Goal: Check status: Check status

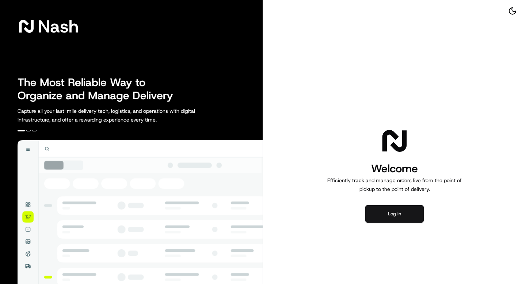
click at [388, 212] on button "Log in" at bounding box center [394, 214] width 58 height 18
